Goal: Task Accomplishment & Management: Manage account settings

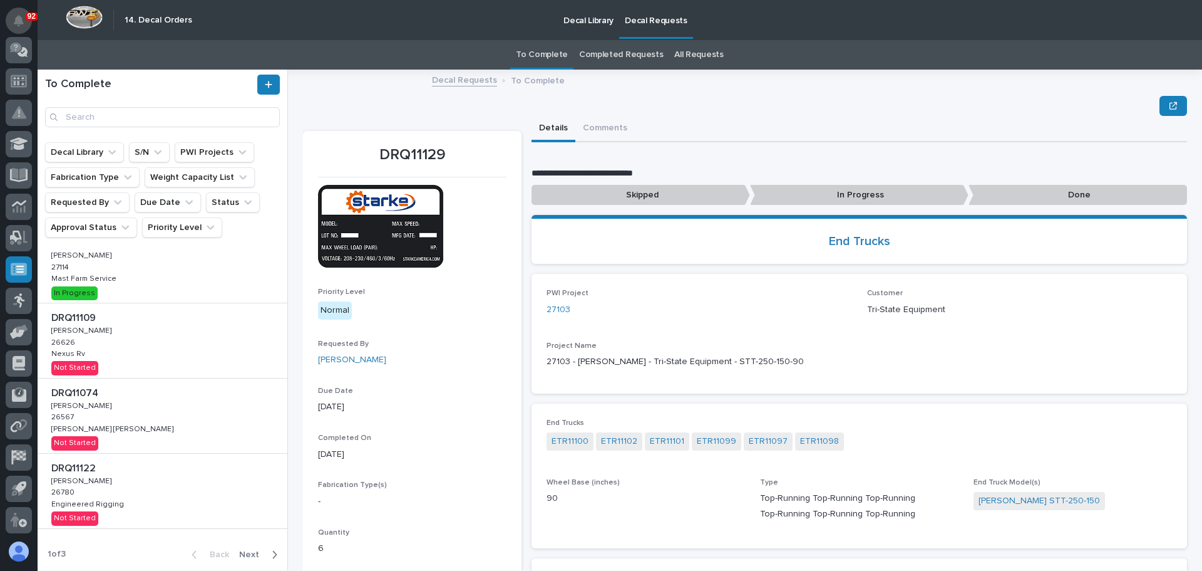
click at [13, 28] on button "Notifications" at bounding box center [19, 21] width 26 height 26
click at [18, 27] on button "Notifications" at bounding box center [19, 21] width 26 height 26
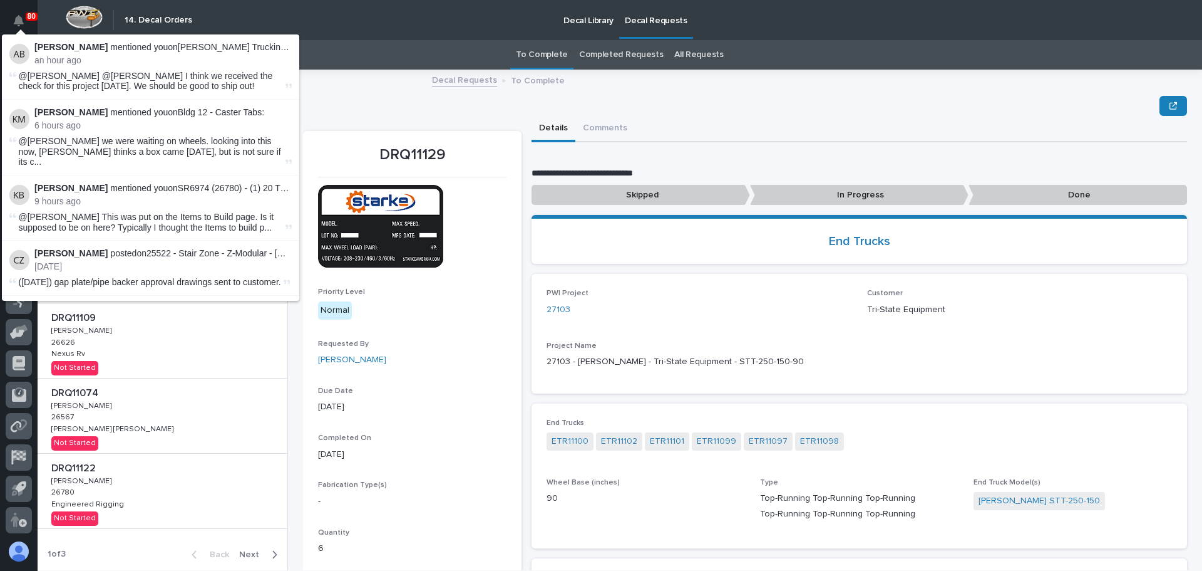
click at [339, 17] on div "Decal Library Decal Requests" at bounding box center [685, 20] width 973 height 40
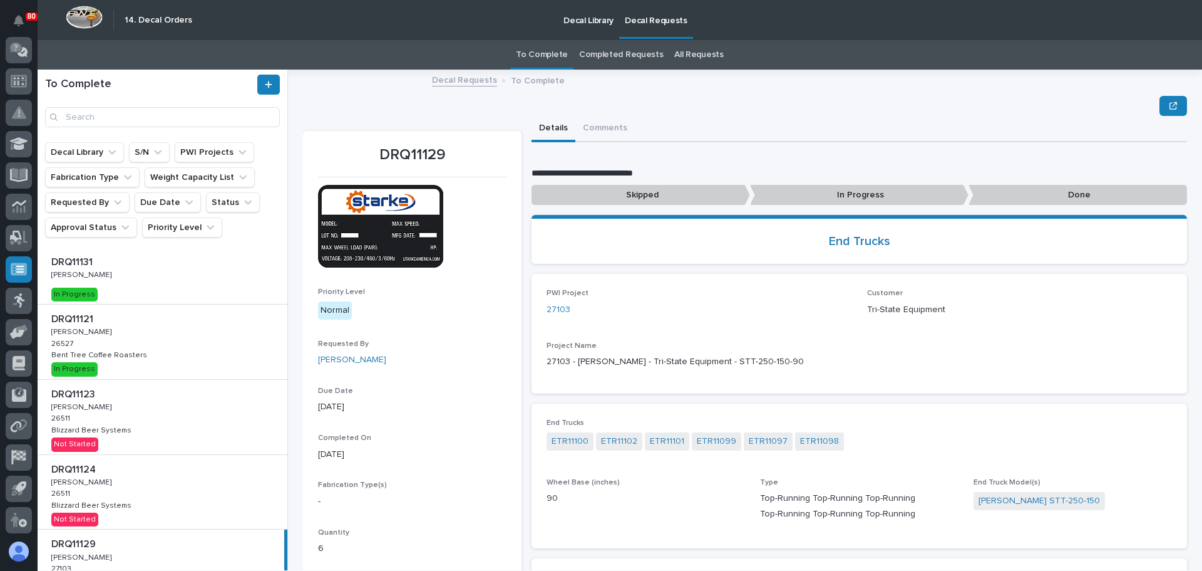
scroll to position [63, 0]
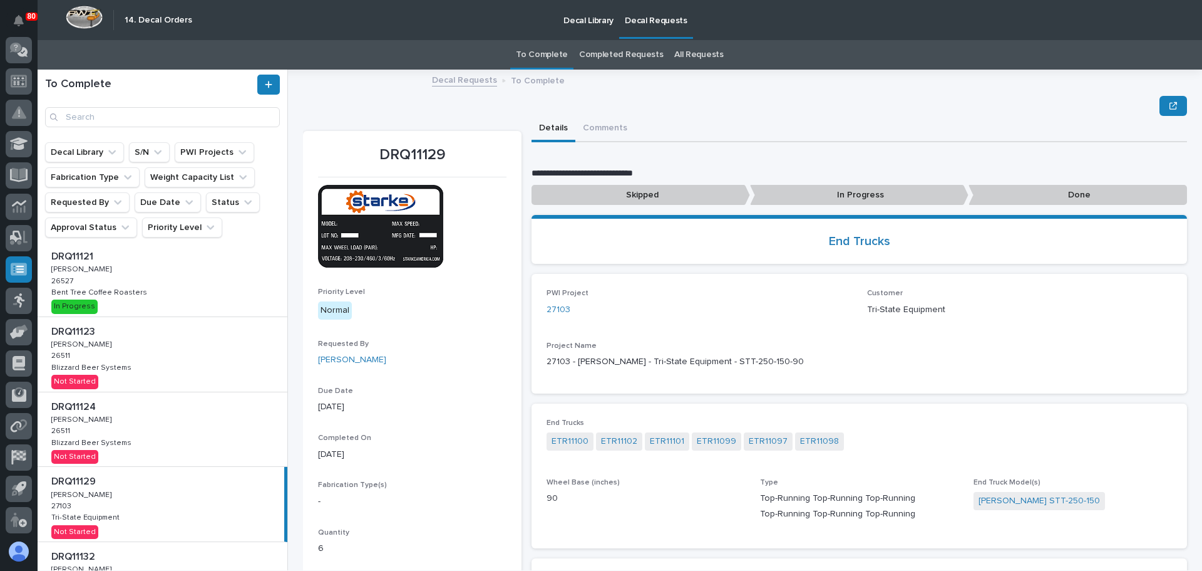
click at [212, 354] on div "DRQ11123 DRQ11123 [PERSON_NAME] [PERSON_NAME] 26511 26511 Blizzard Beer Systems…" at bounding box center [163, 354] width 250 height 75
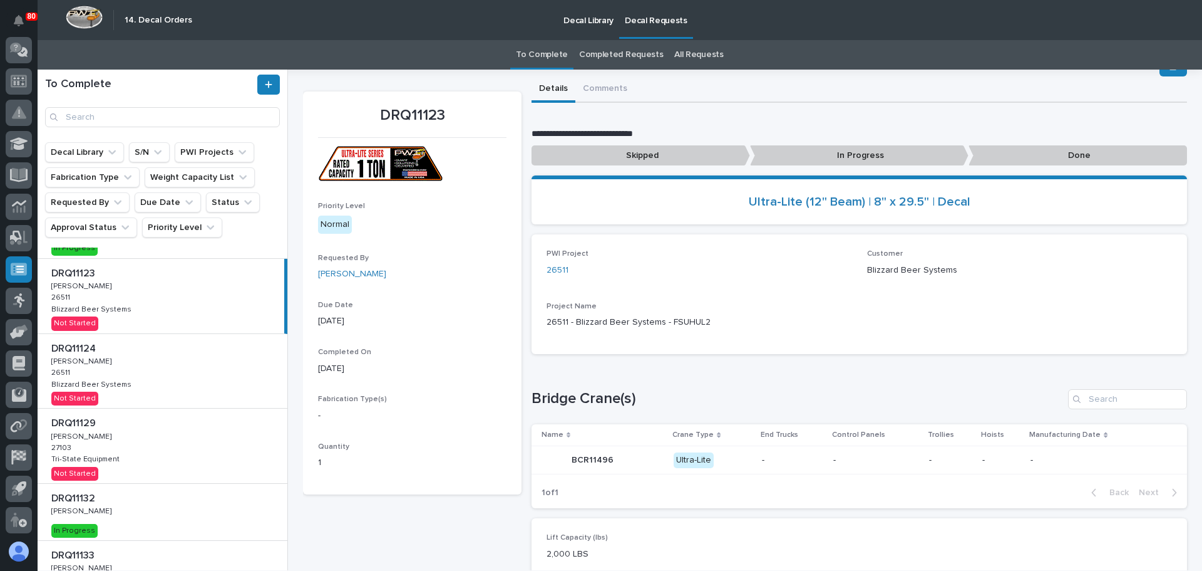
scroll to position [125, 0]
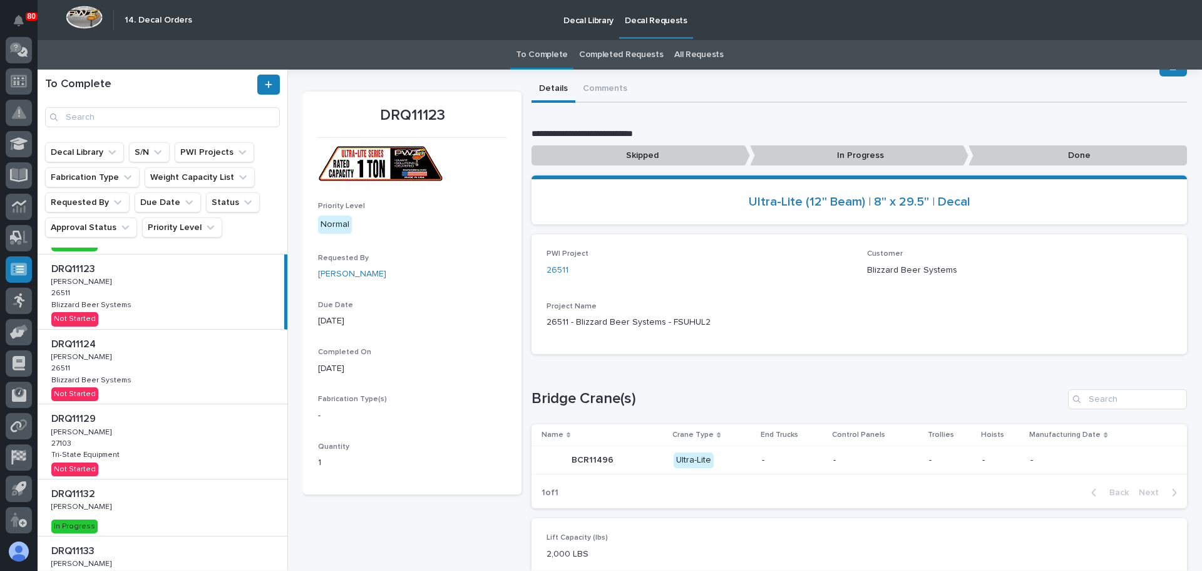
click at [157, 378] on div "DRQ11124 DRQ11124 [PERSON_NAME] [PERSON_NAME] 26511 26511 Blizzard Beer Systems…" at bounding box center [163, 366] width 250 height 75
click at [129, 286] on div "DRQ11123 DRQ11123 [PERSON_NAME] [PERSON_NAME] 26511 26511 Blizzard Beer Systems…" at bounding box center [163, 291] width 250 height 75
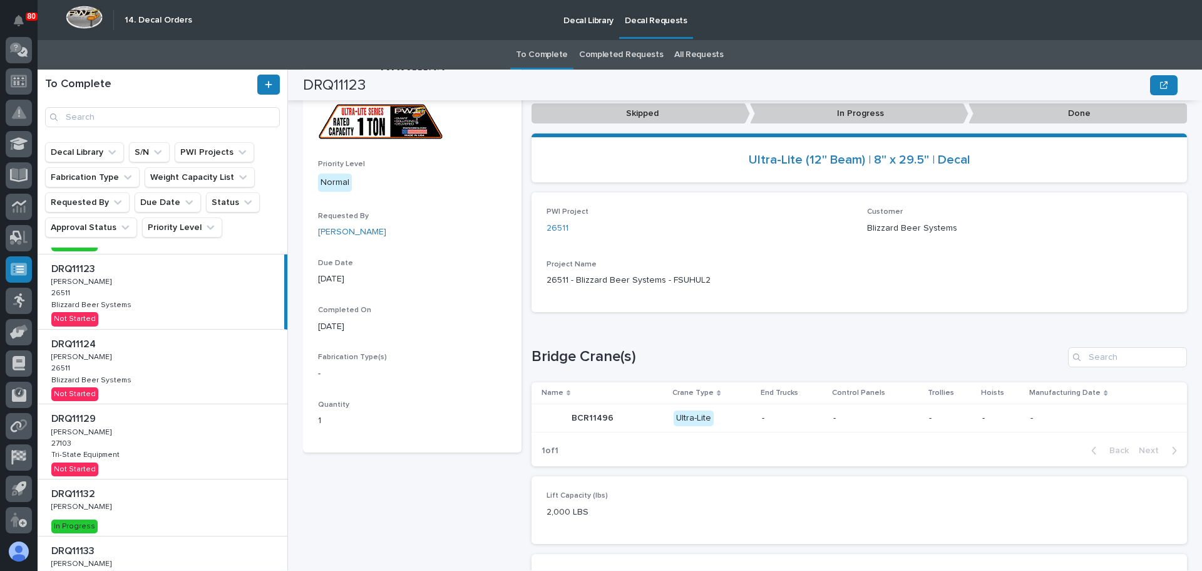
scroll to position [39, 0]
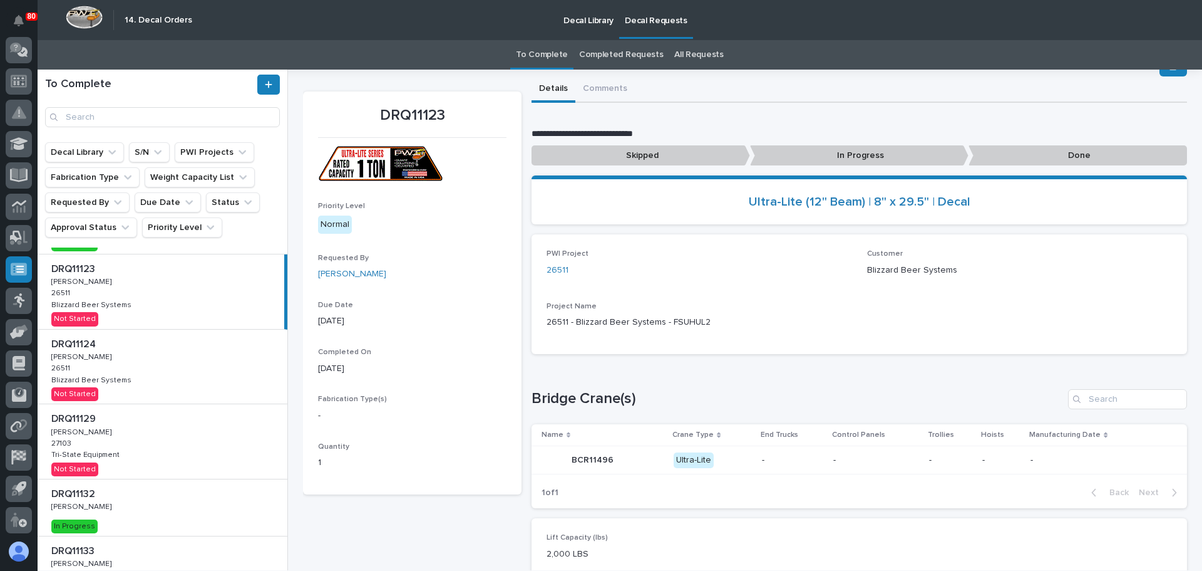
click at [202, 423] on p at bounding box center [164, 419] width 227 height 12
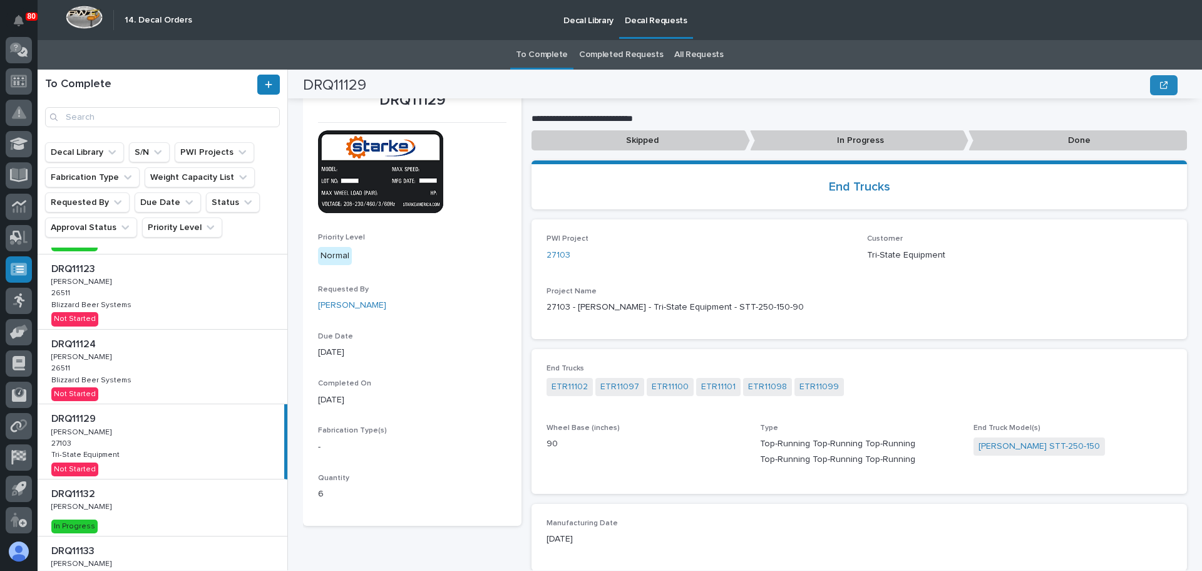
scroll to position [39, 0]
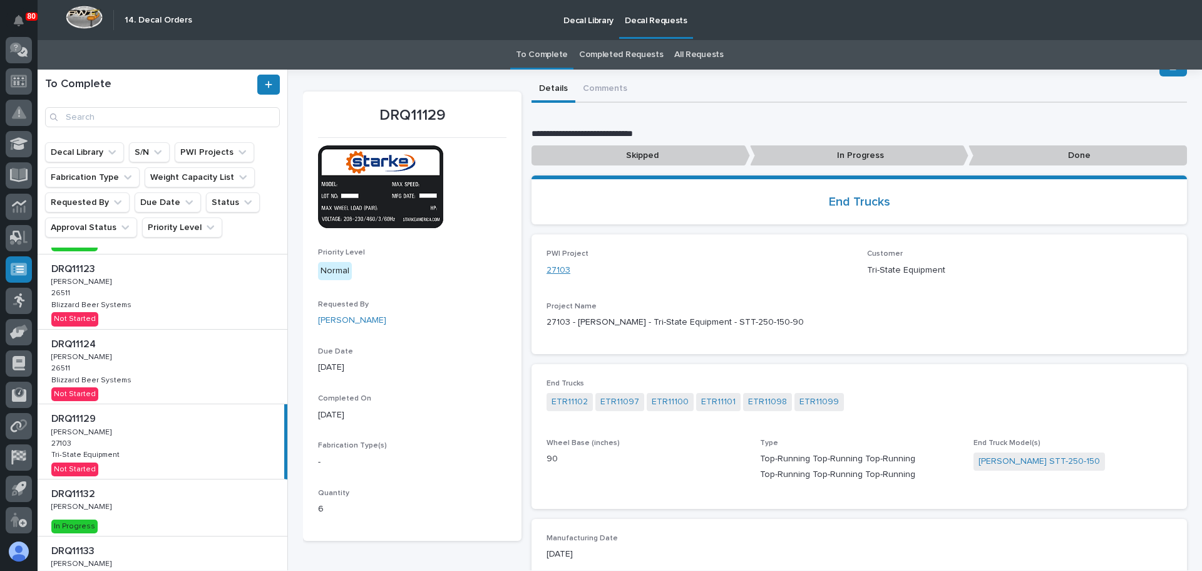
click at [552, 268] on link "27103" at bounding box center [559, 270] width 24 height 13
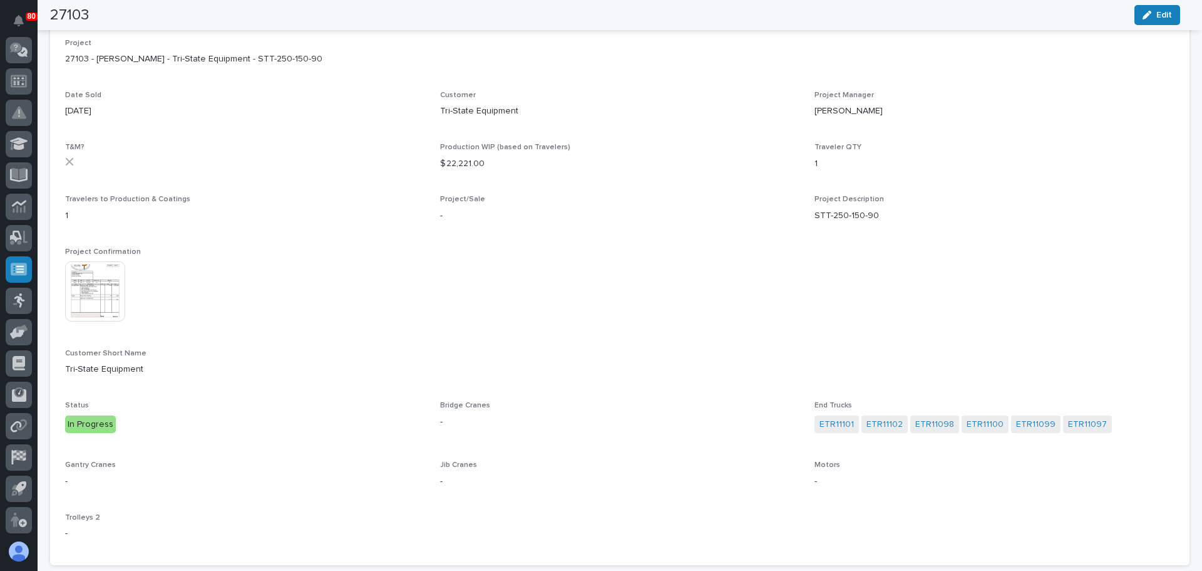
scroll to position [85, 0]
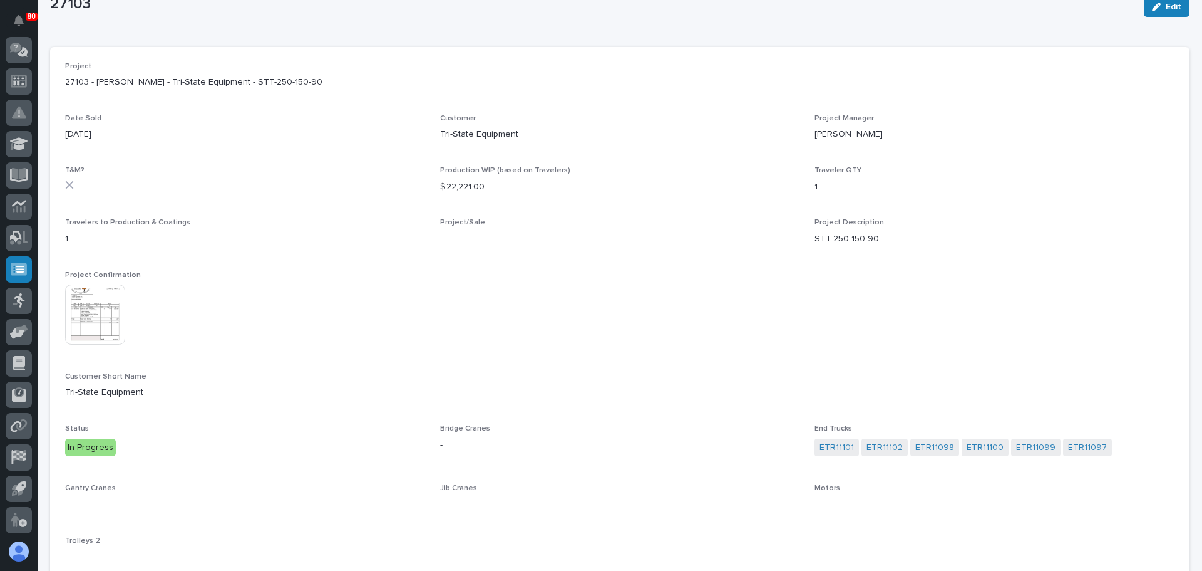
click at [93, 330] on img at bounding box center [95, 314] width 60 height 60
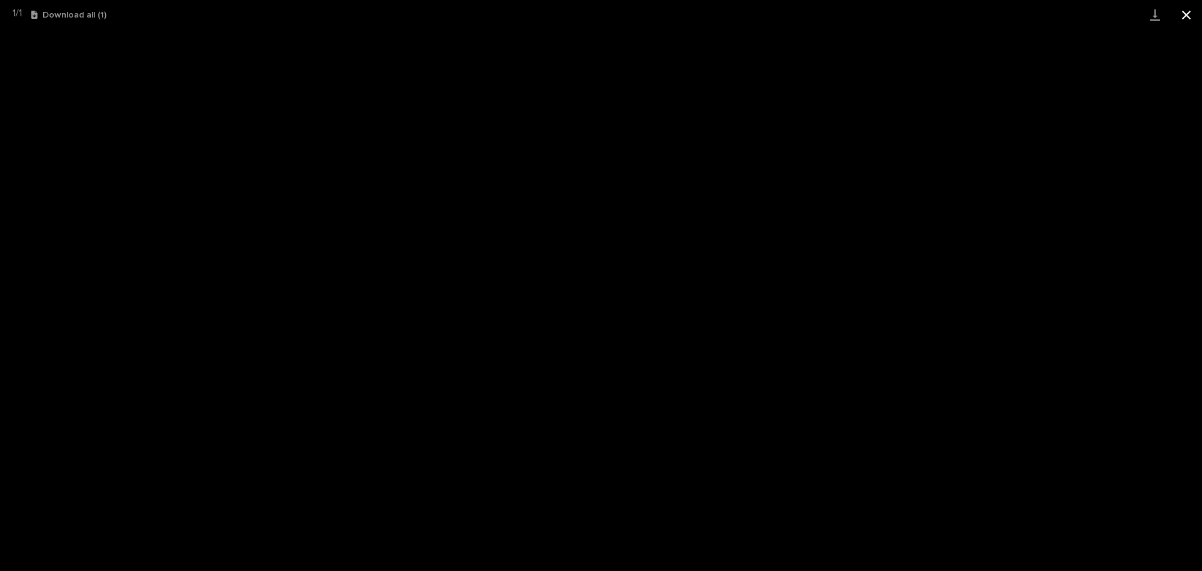
click at [1182, 14] on button "Close gallery" at bounding box center [1186, 14] width 31 height 29
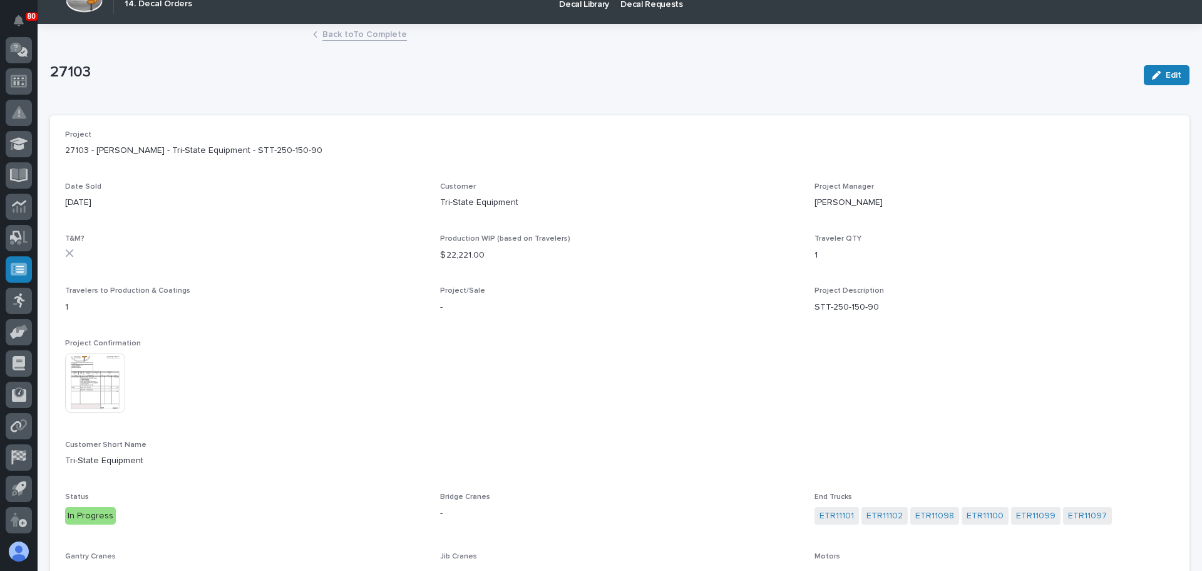
scroll to position [0, 0]
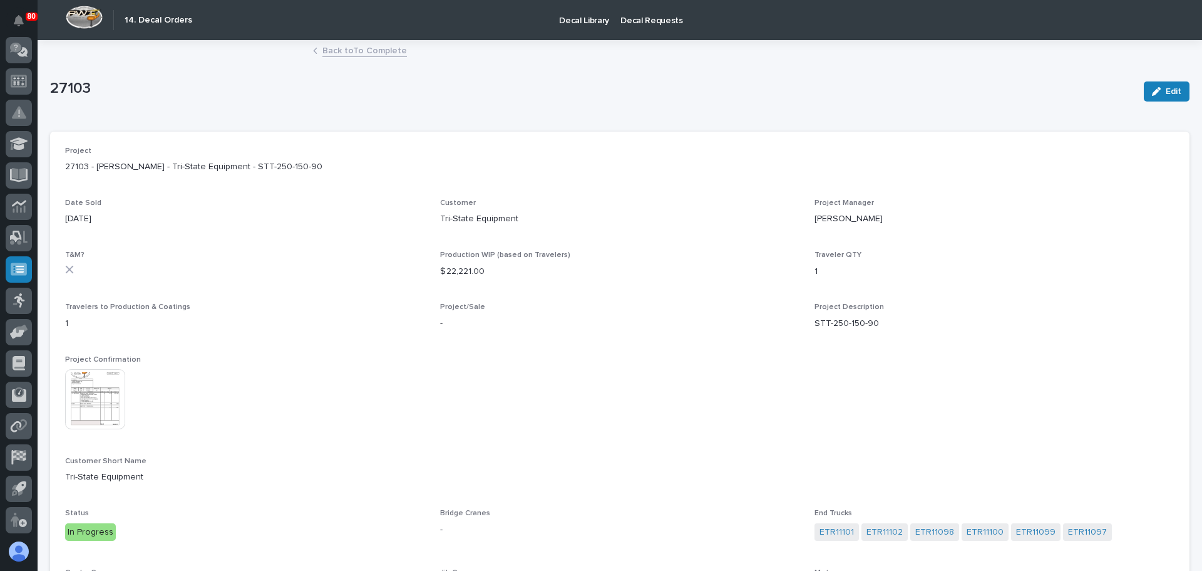
click at [351, 50] on link "Back to To Complete" at bounding box center [365, 50] width 85 height 14
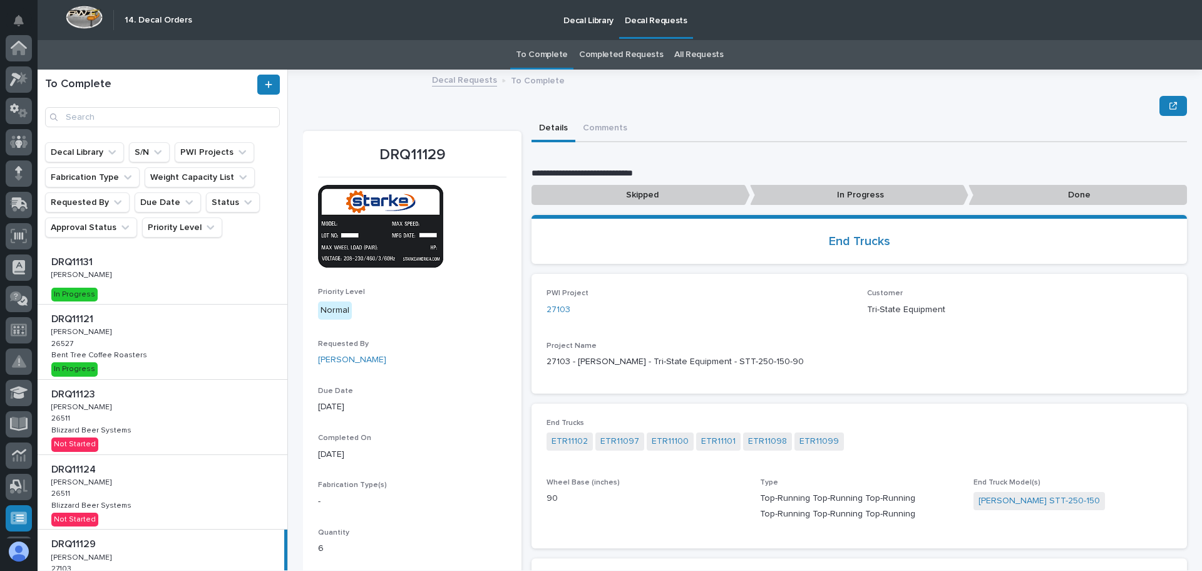
scroll to position [249, 0]
click at [803, 200] on p "In Progress" at bounding box center [859, 195] width 219 height 21
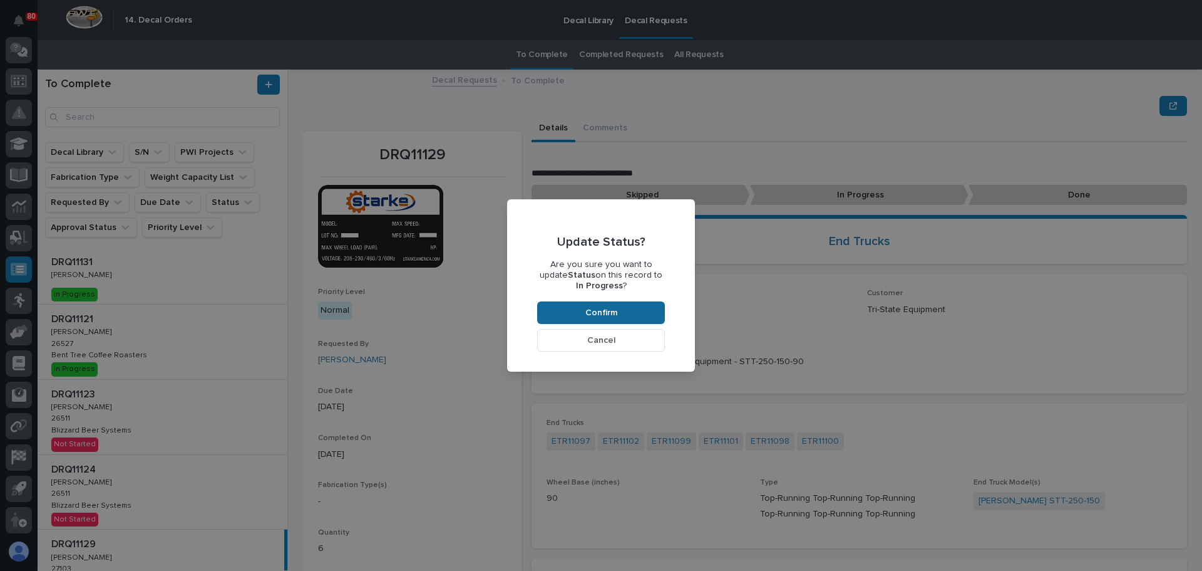
click at [607, 315] on span "Confirm" at bounding box center [602, 312] width 32 height 11
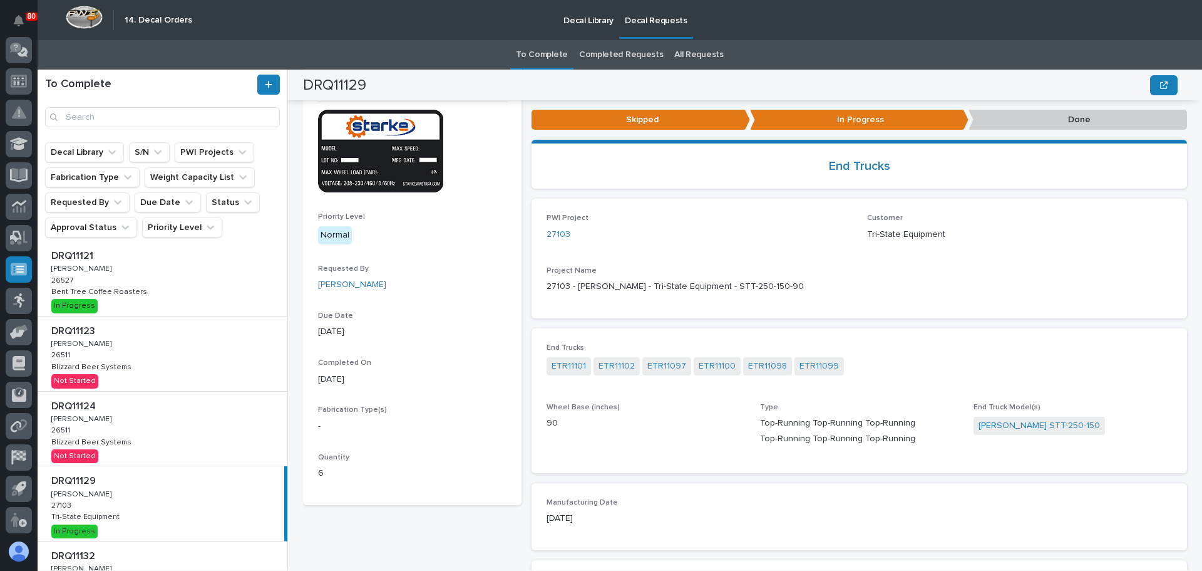
scroll to position [58, 0]
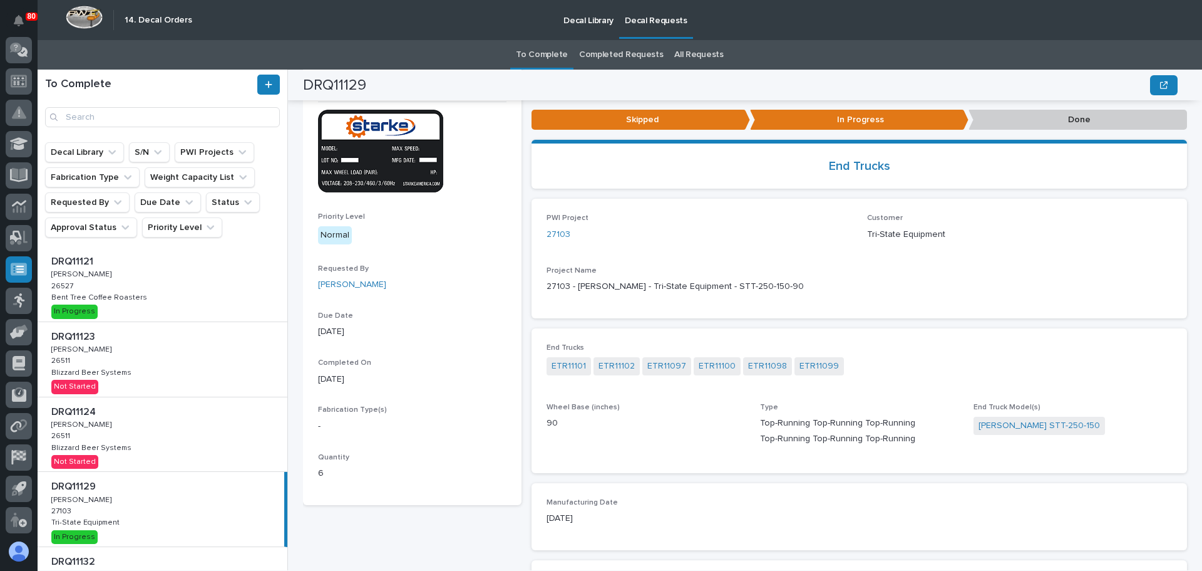
click at [158, 374] on div "DRQ11123 DRQ11123 [PERSON_NAME] [PERSON_NAME] 26511 26511 Blizzard Beer Systems…" at bounding box center [163, 359] width 250 height 75
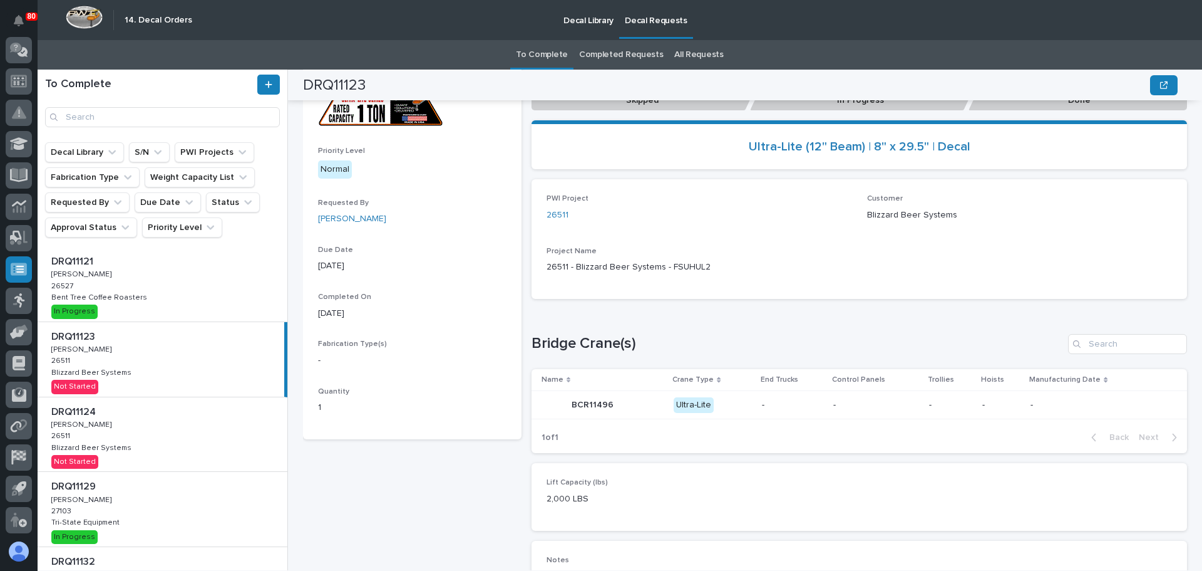
scroll to position [75, 0]
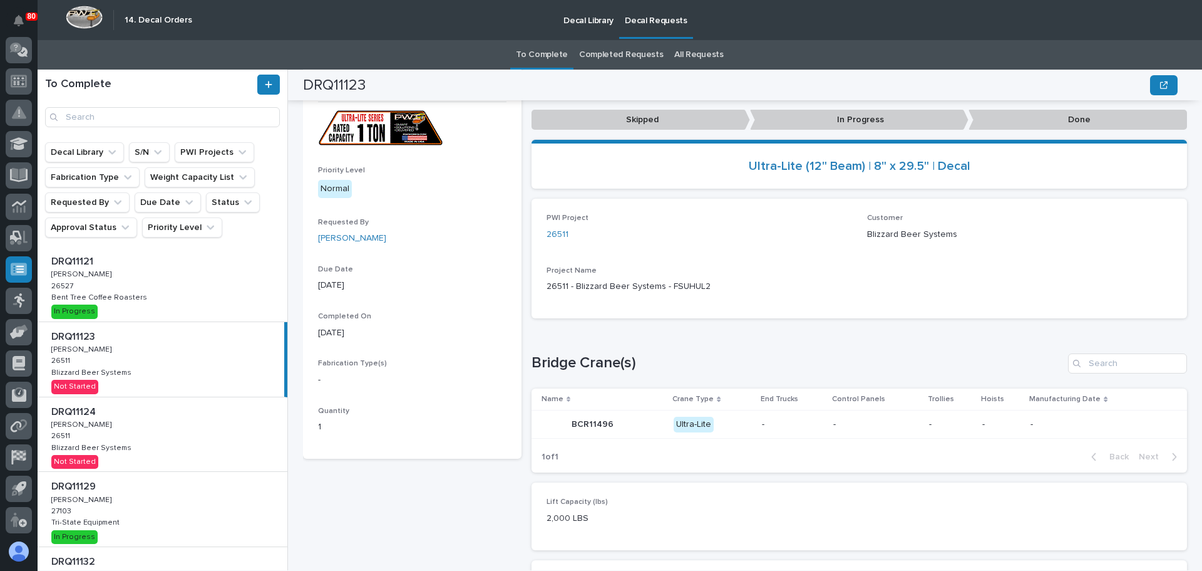
click at [151, 413] on p at bounding box center [164, 412] width 227 height 12
click at [151, 356] on div "DRQ11123 DRQ11123 [PERSON_NAME] [PERSON_NAME] 26511 26511 Blizzard Beer Systems…" at bounding box center [163, 359] width 250 height 75
click at [181, 424] on div "DRQ11124 DRQ11124 [PERSON_NAME] [PERSON_NAME] 26511 26511 Blizzard Beer Systems…" at bounding box center [163, 434] width 250 height 75
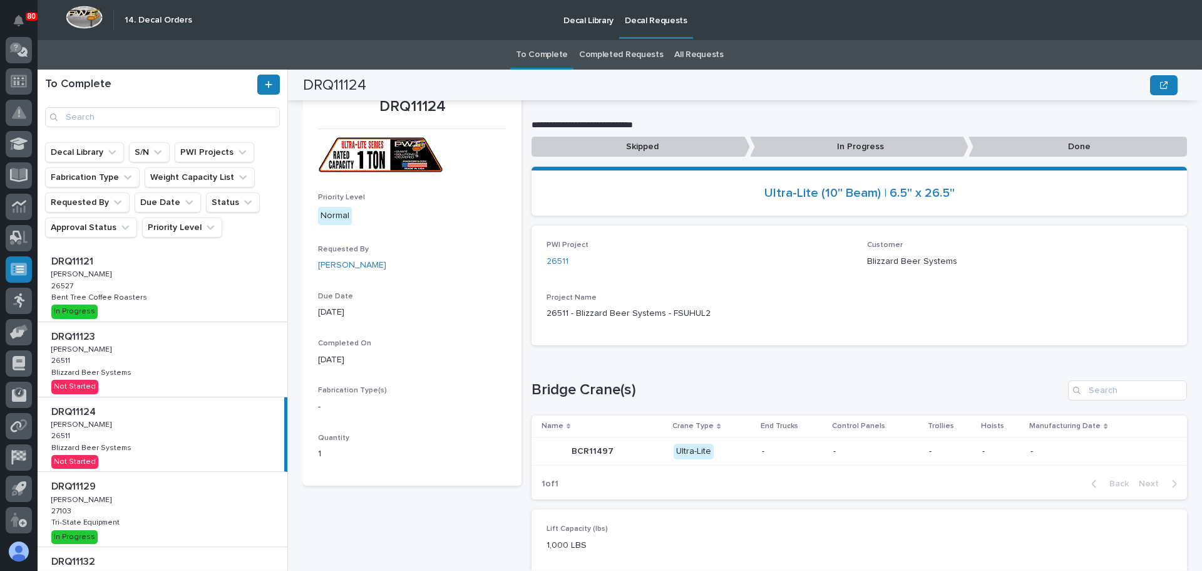
scroll to position [39, 0]
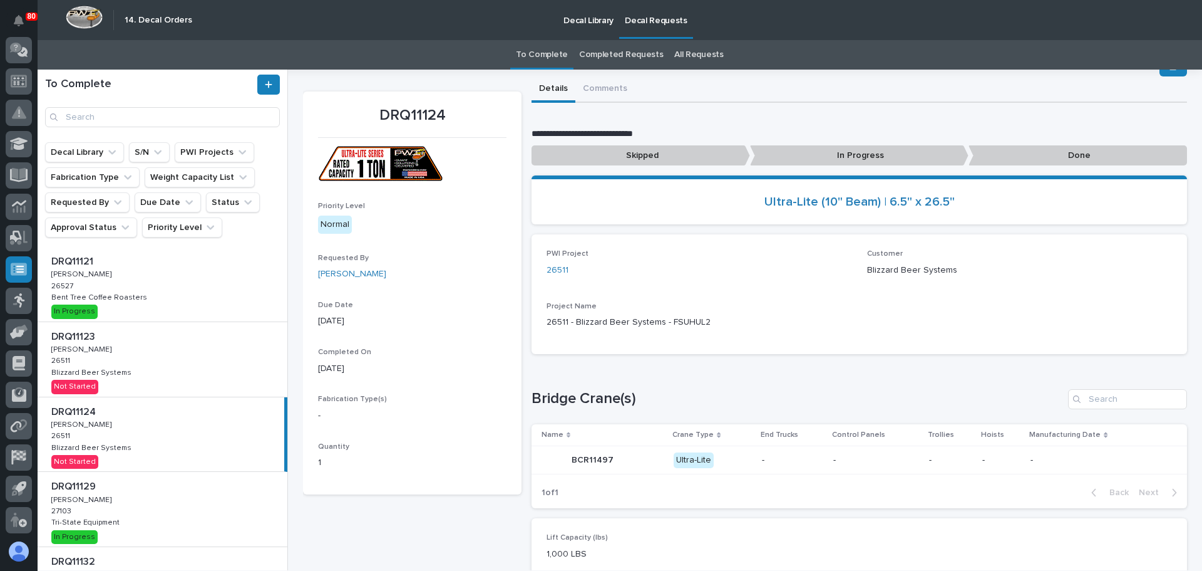
click at [153, 371] on div "DRQ11123 DRQ11123 [PERSON_NAME] [PERSON_NAME] 26511 26511 Blizzard Beer Systems…" at bounding box center [163, 359] width 250 height 75
click at [812, 156] on p "In Progress" at bounding box center [859, 155] width 219 height 21
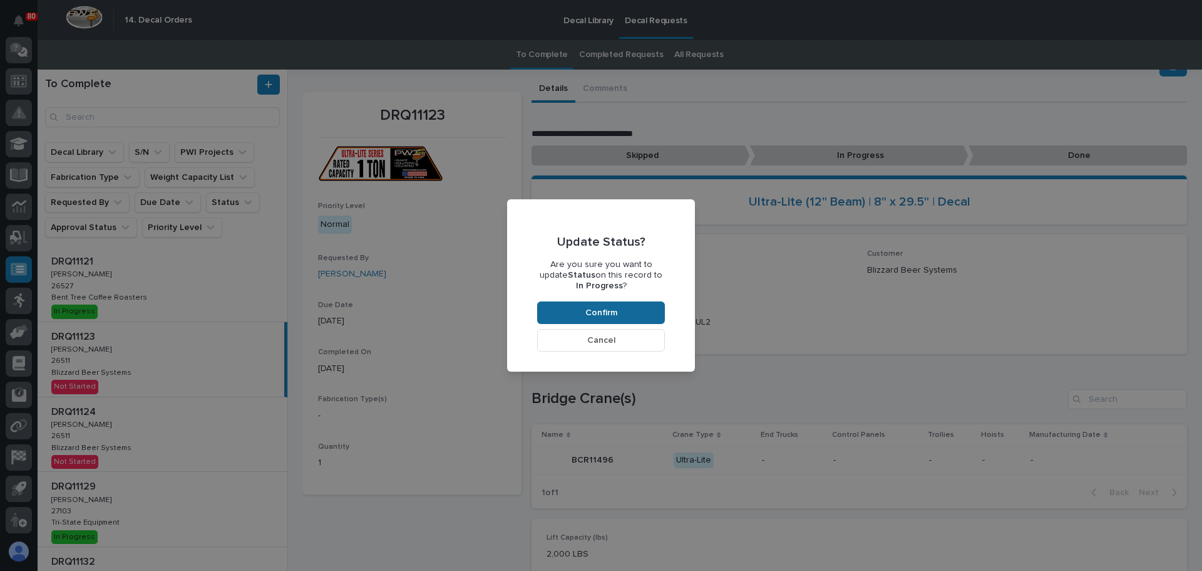
click at [624, 306] on button "Confirm" at bounding box center [601, 312] width 128 height 23
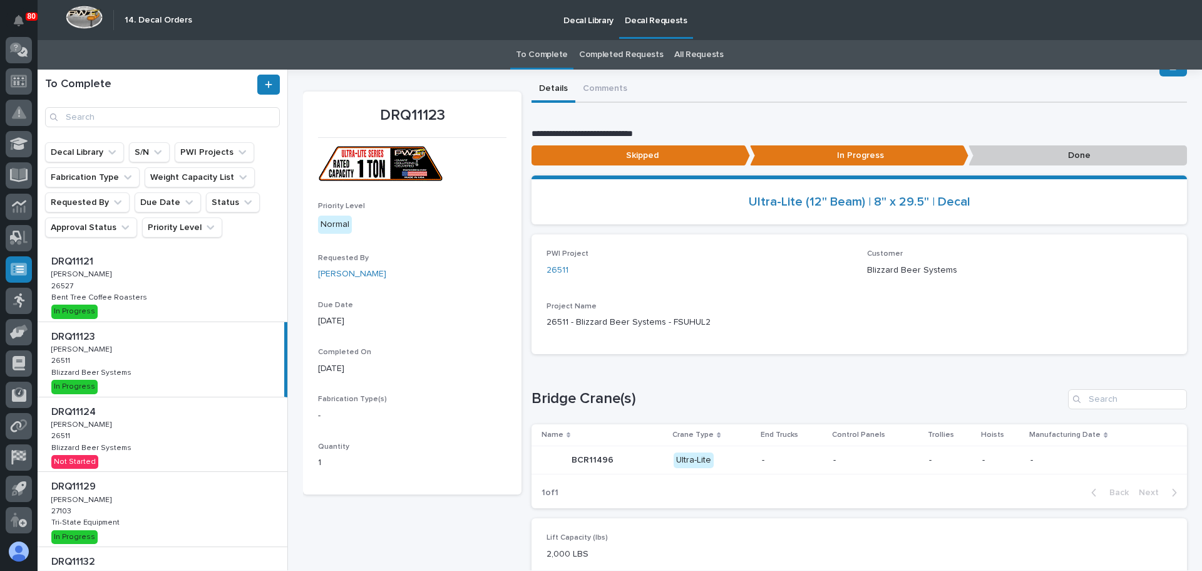
scroll to position [75, 0]
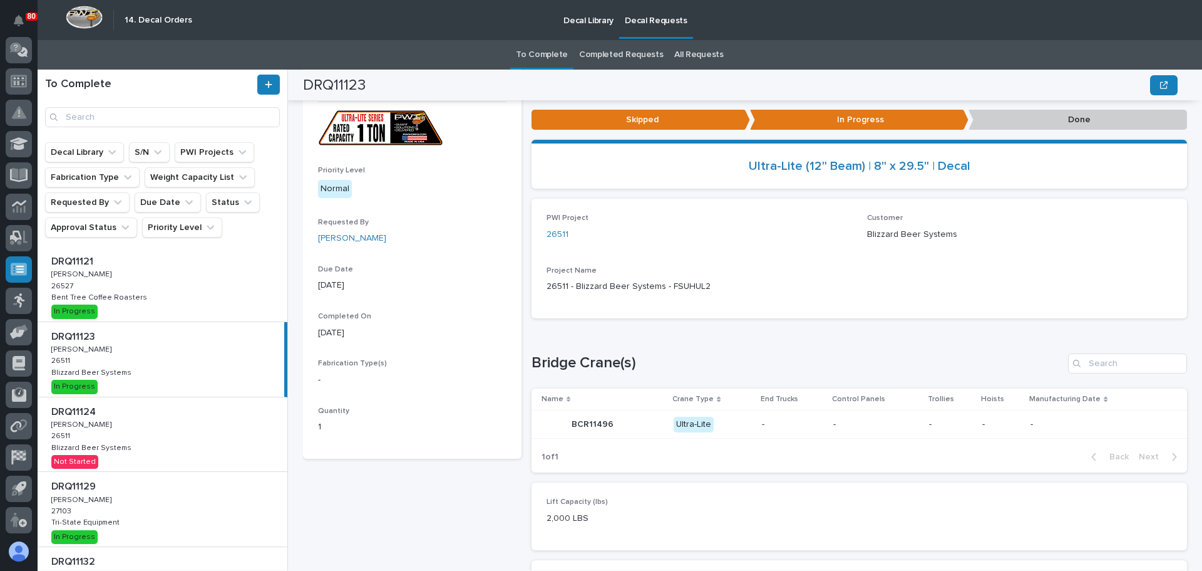
click at [147, 428] on div "DRQ11124 DRQ11124 [PERSON_NAME] [PERSON_NAME] 26511 26511 Blizzard Beer Systems…" at bounding box center [163, 434] width 250 height 75
